Goal: Book appointment/travel/reservation

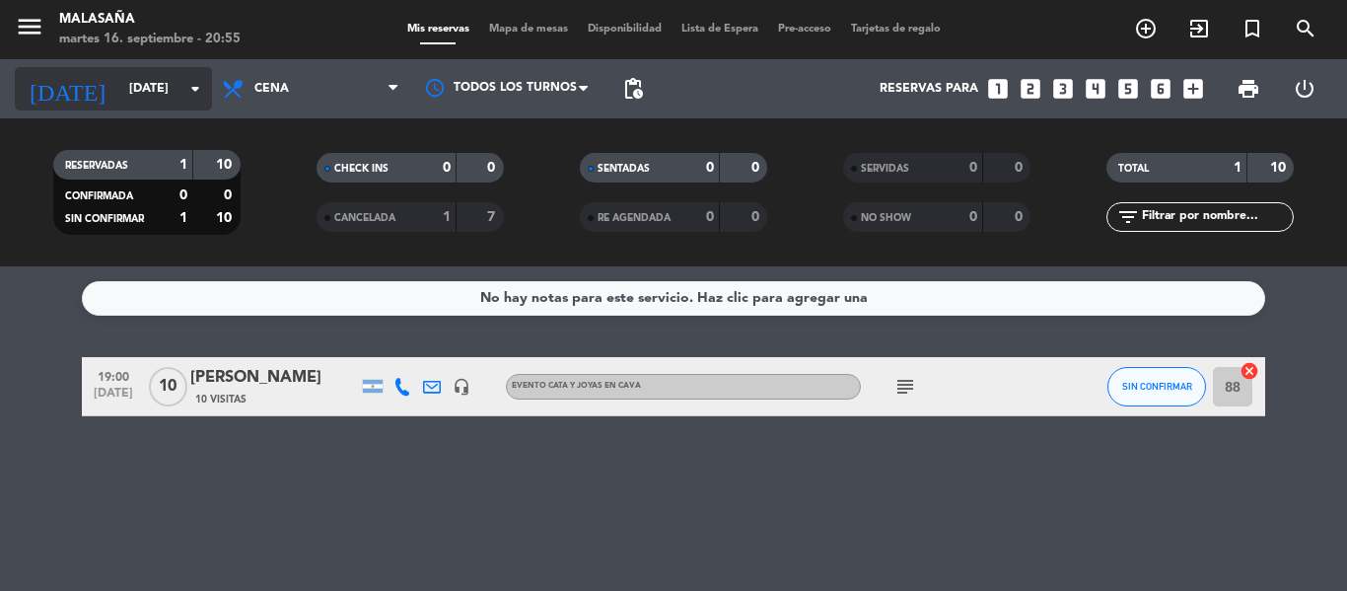
click at [143, 83] on input "[DATE]" at bounding box center [202, 89] width 167 height 34
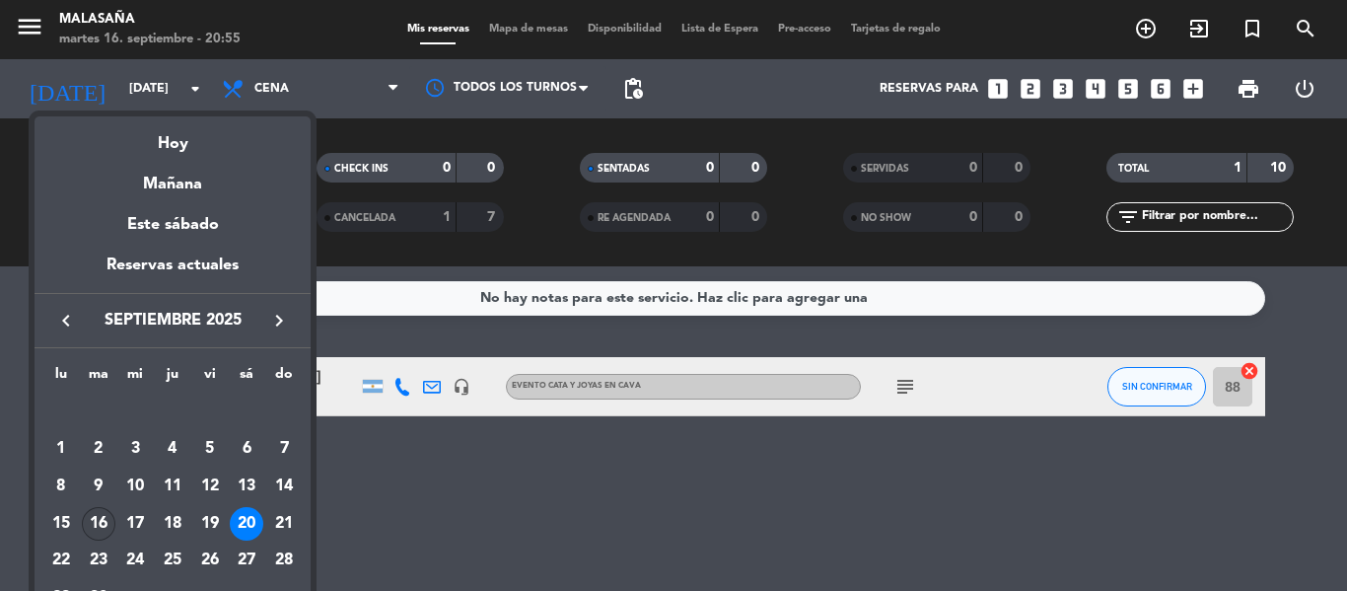
click at [102, 525] on div "16" at bounding box center [99, 524] width 34 height 34
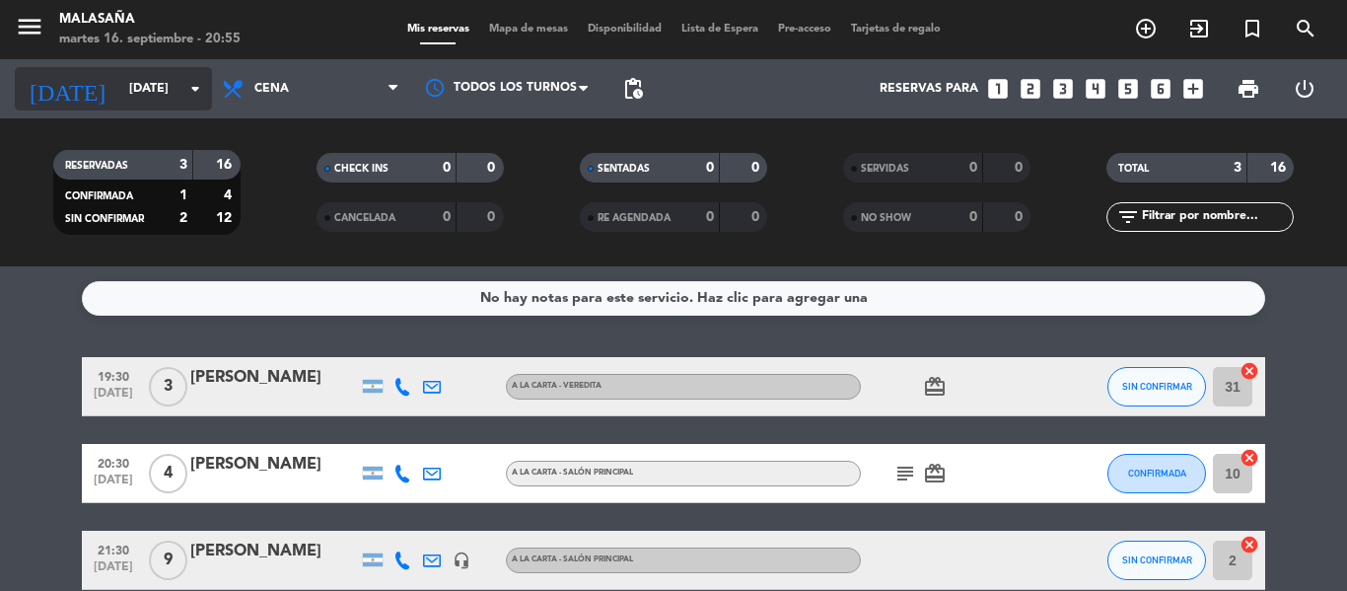
click at [119, 89] on input "[DATE]" at bounding box center [202, 89] width 167 height 34
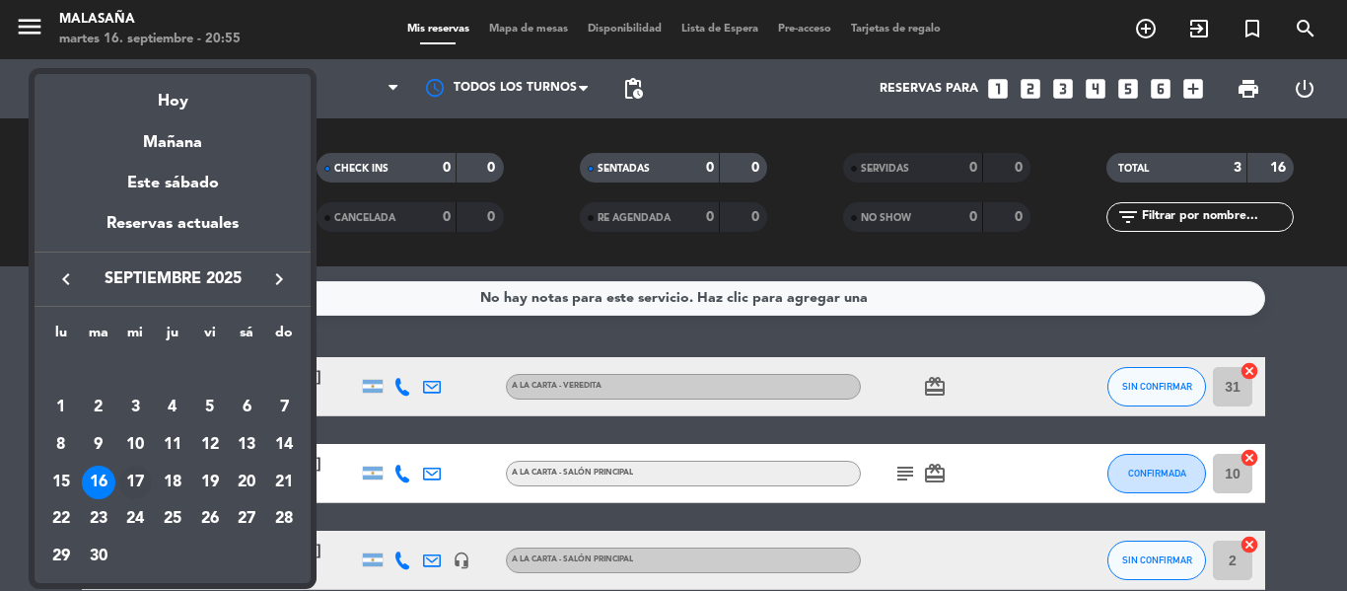
click at [132, 486] on div "17" at bounding box center [135, 482] width 34 height 34
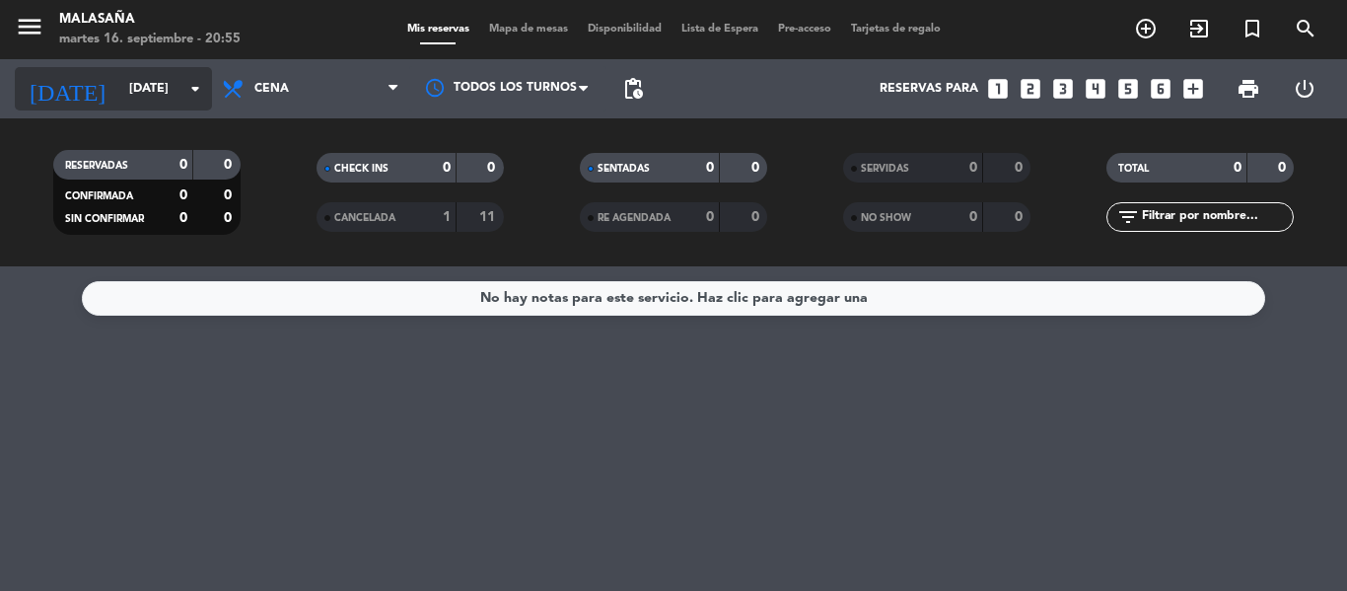
click at [119, 102] on input "[DATE]" at bounding box center [202, 89] width 167 height 34
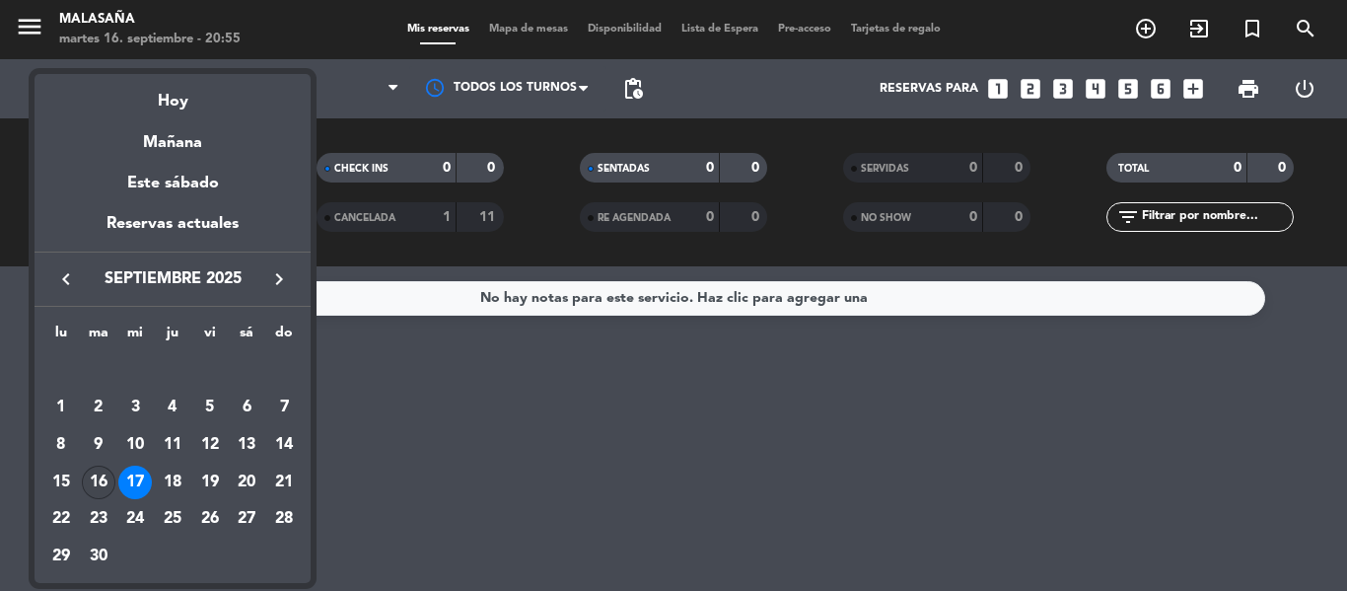
click at [105, 486] on div "16" at bounding box center [99, 482] width 34 height 34
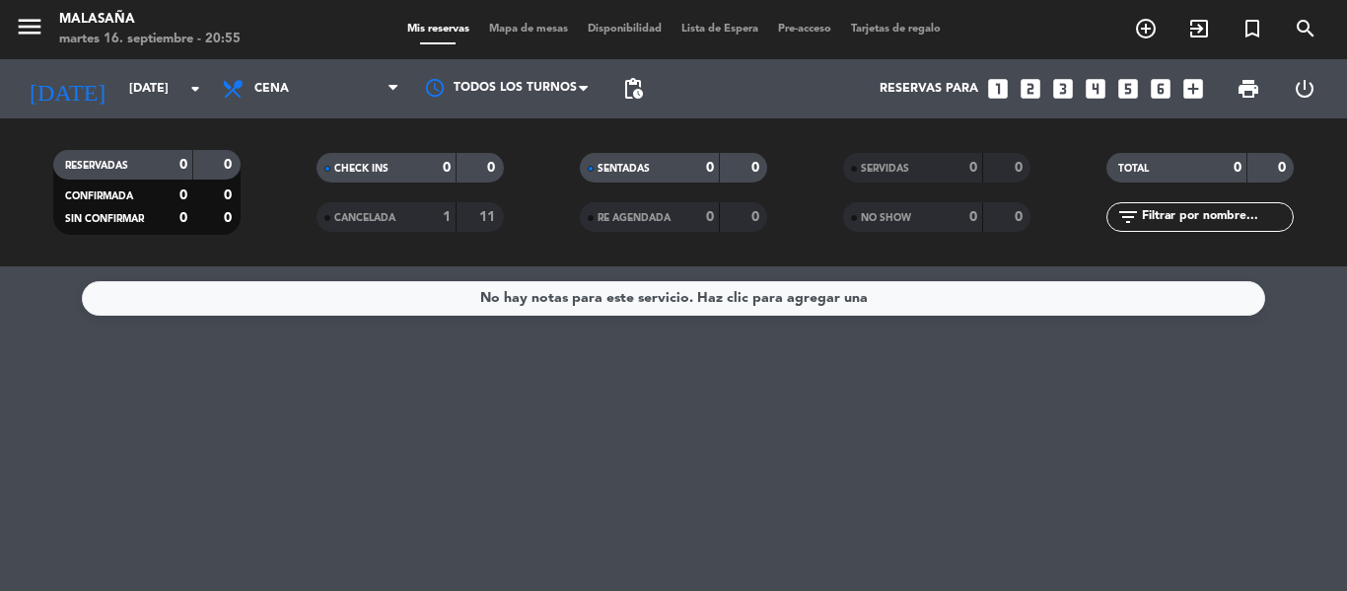
type input "[DATE]"
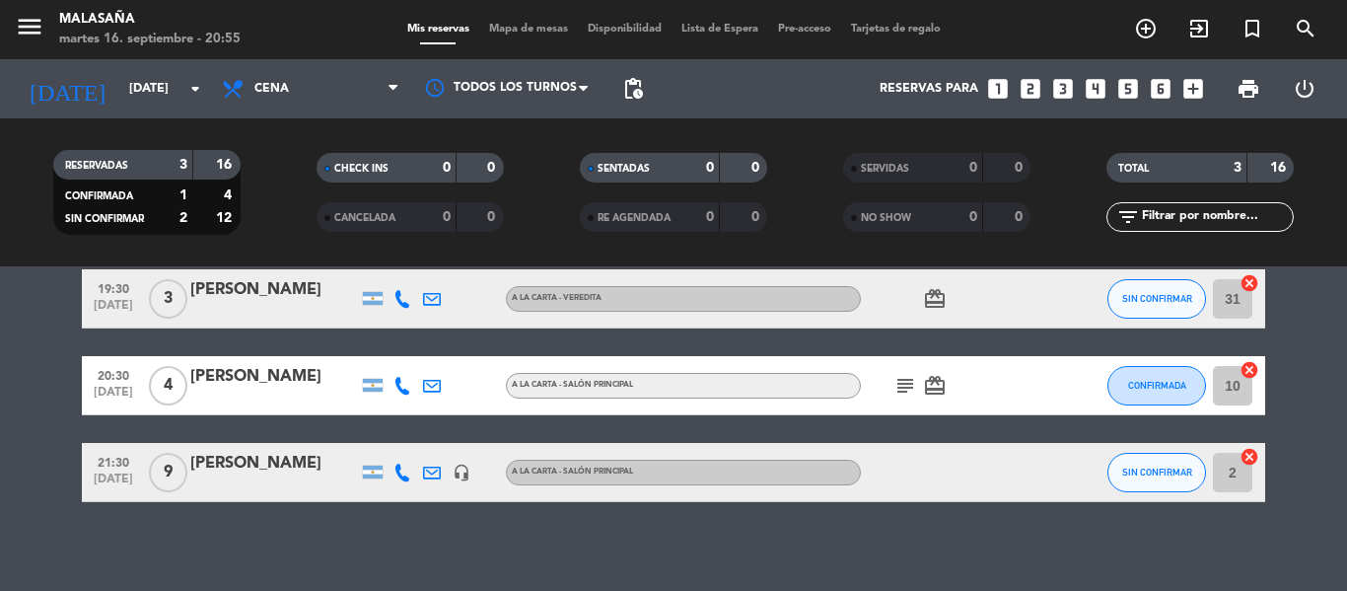
scroll to position [92, 0]
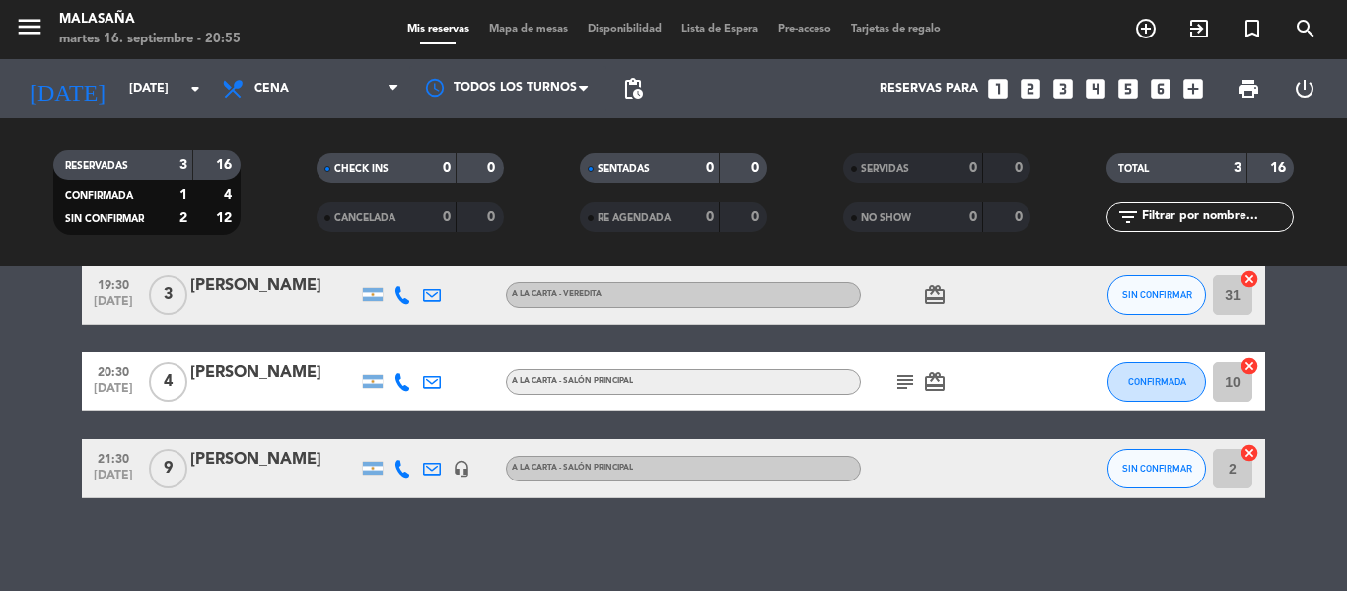
click at [893, 382] on icon "subject" at bounding box center [905, 382] width 24 height 24
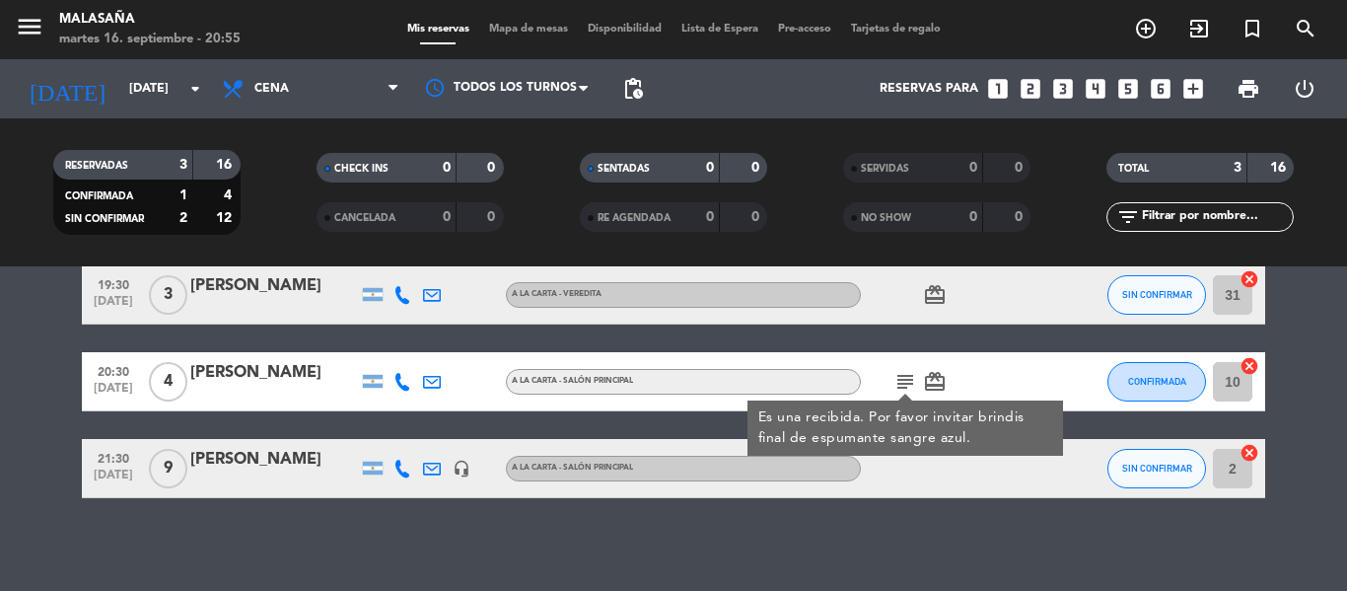
click at [931, 380] on icon "card_giftcard" at bounding box center [935, 382] width 24 height 24
